Goal: Information Seeking & Learning: Check status

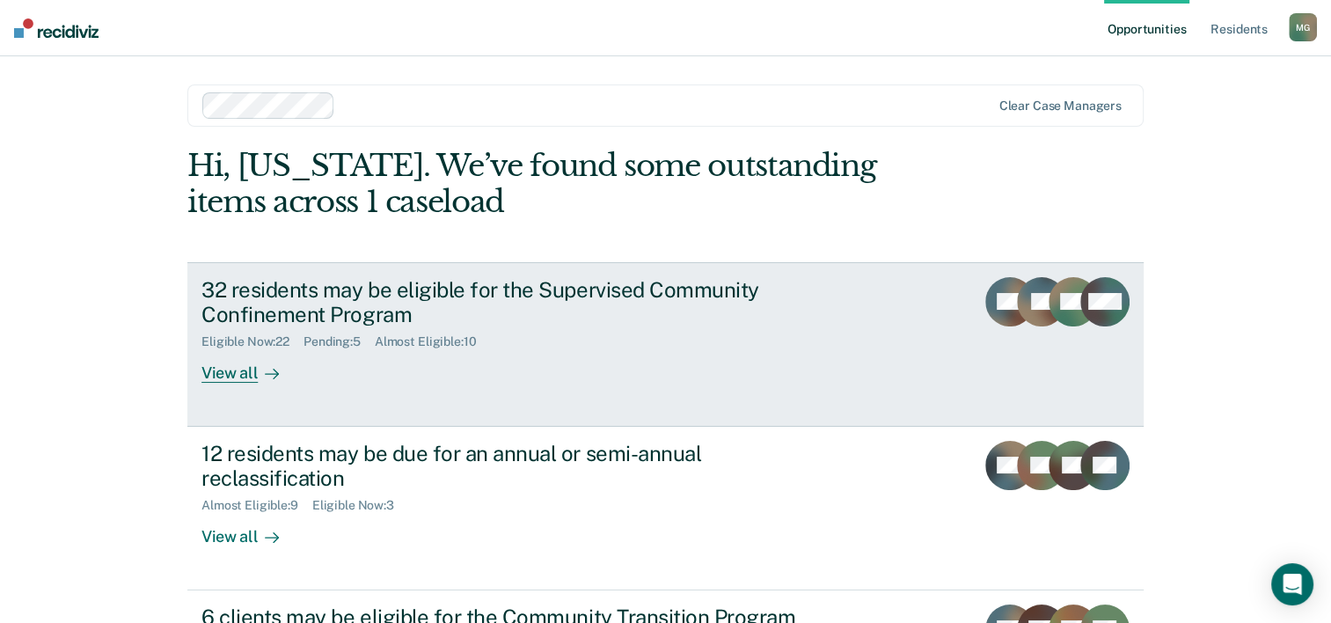
click at [248, 376] on div "View all" at bounding box center [250, 366] width 99 height 34
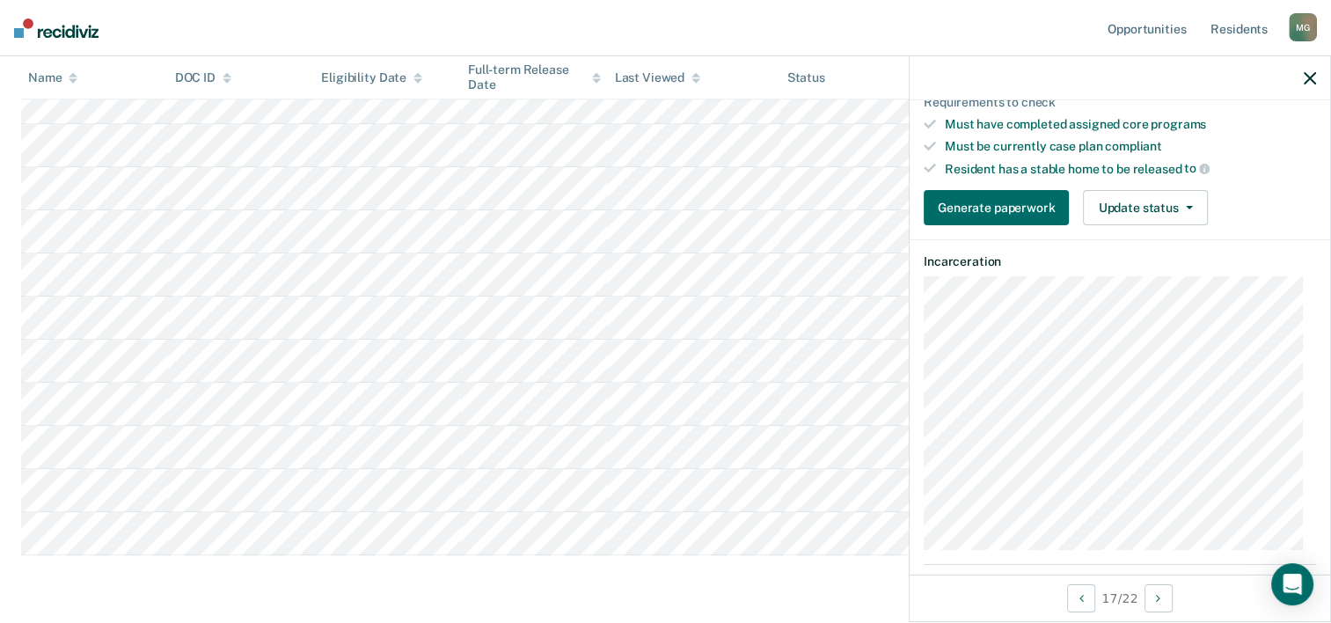
scroll to position [352, 0]
